Goal: Task Accomplishment & Management: Use online tool/utility

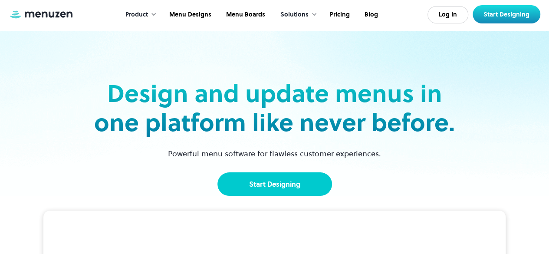
click at [269, 182] on link "Start Designing" at bounding box center [274, 183] width 115 height 23
